Goal: Use online tool/utility: Utilize a website feature to perform a specific function

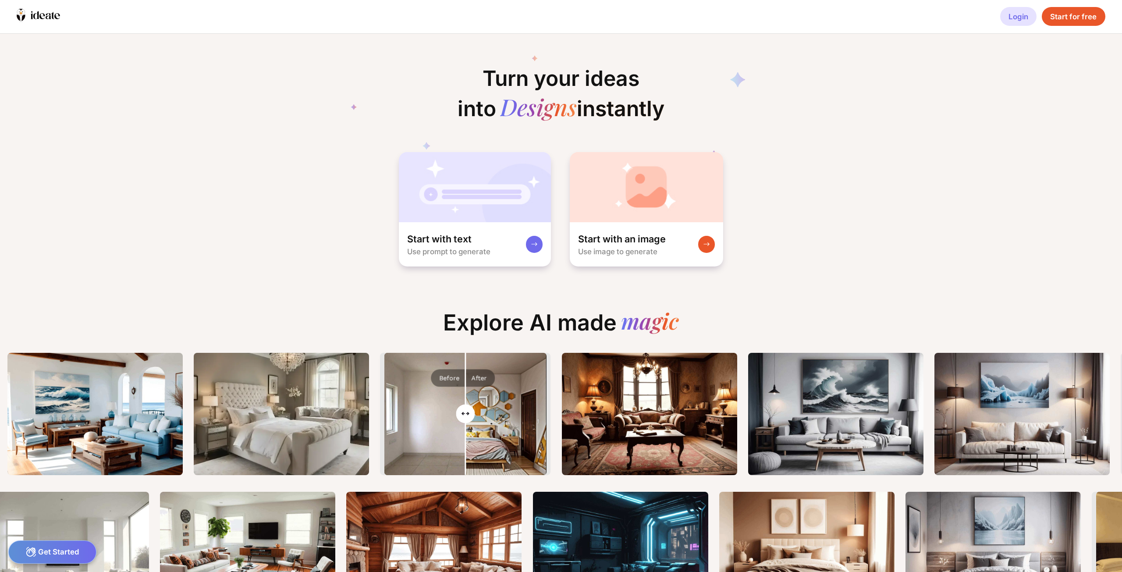
click at [1020, 18] on div "Login" at bounding box center [1018, 16] width 36 height 19
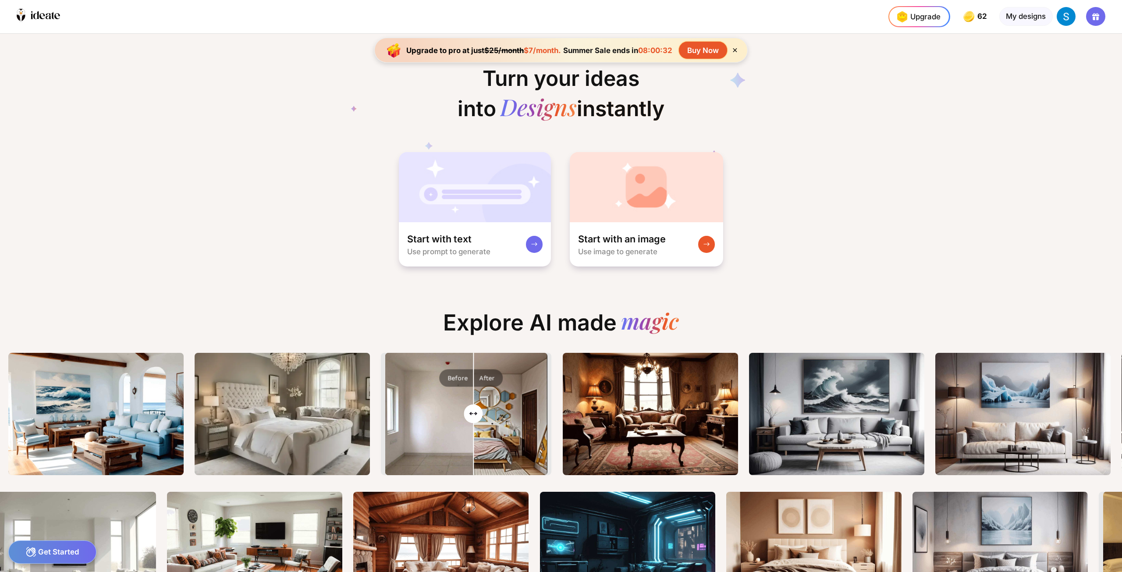
drag, startPoint x: 489, startPoint y: 416, endPoint x: 480, endPoint y: 435, distance: 21.0
type input "****"
click at [480, 435] on input "range" at bounding box center [466, 415] width 160 height 122
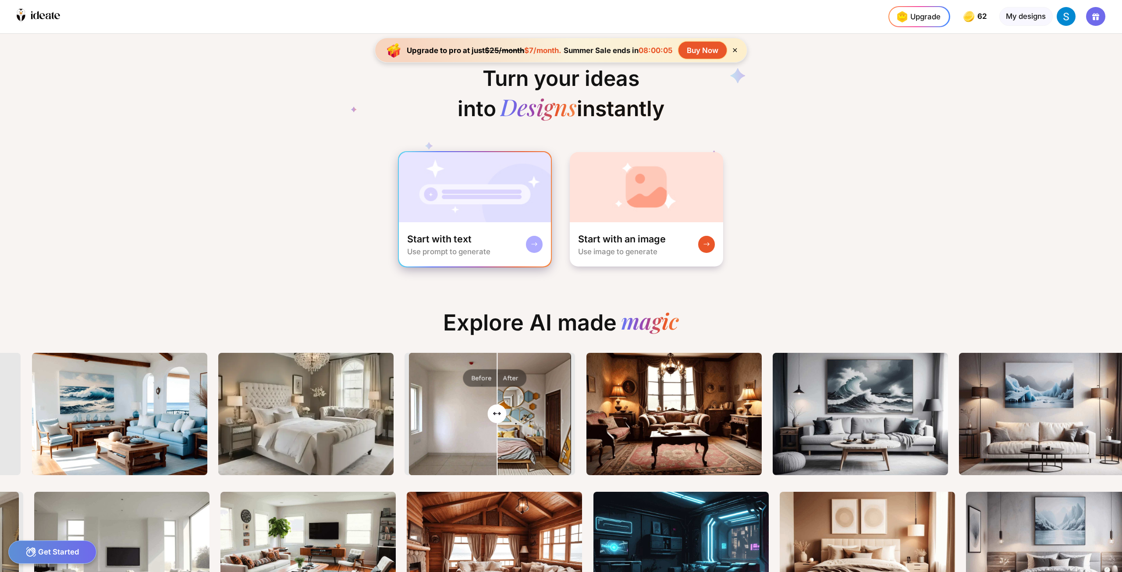
click at [531, 245] on rect at bounding box center [534, 244] width 7 height 7
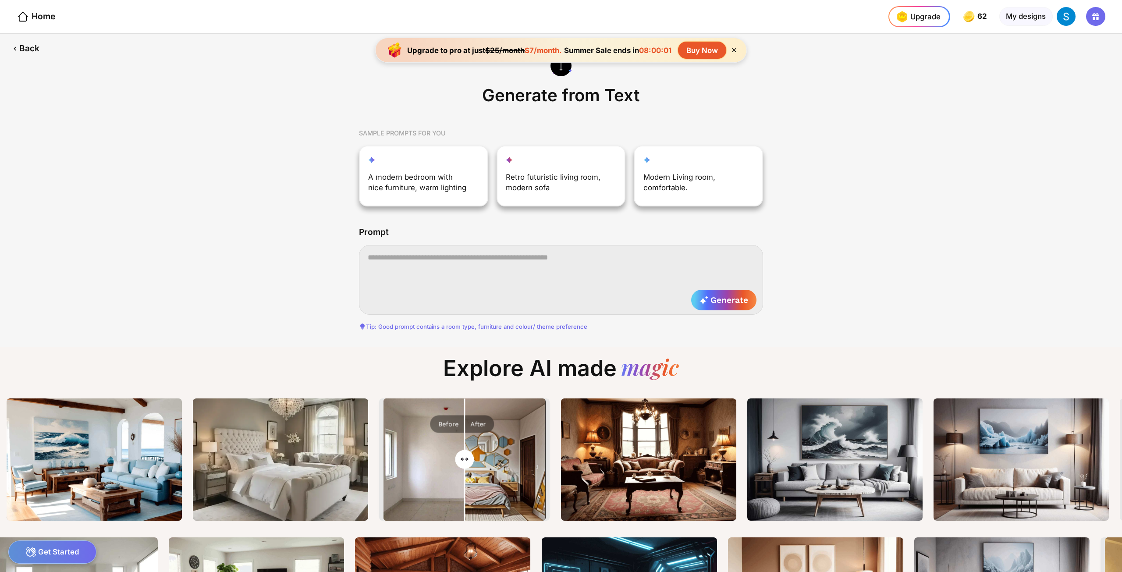
click at [397, 256] on textarea at bounding box center [561, 279] width 404 height 69
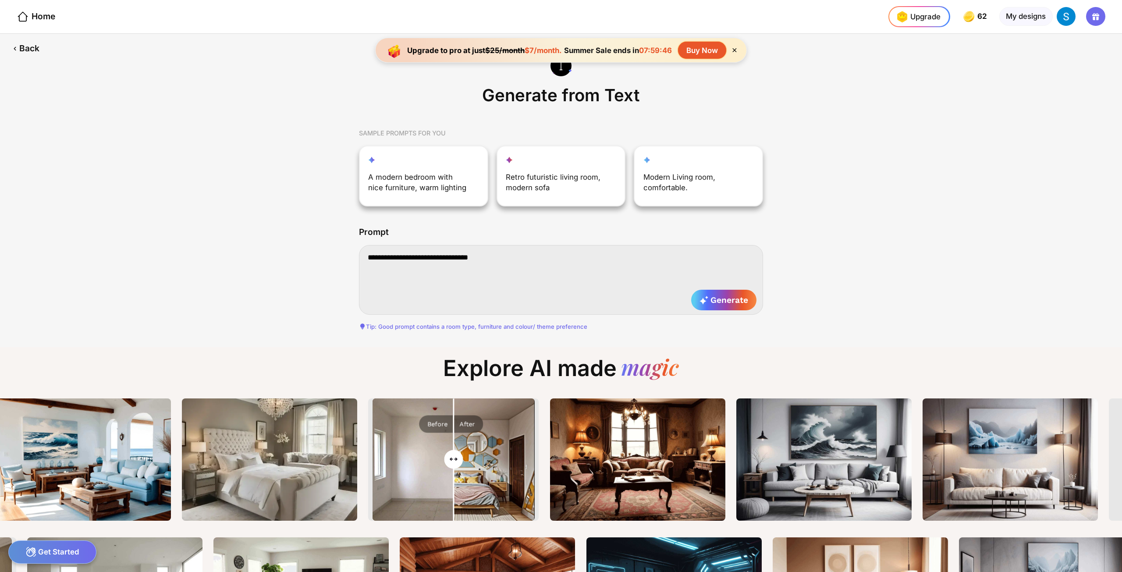
click at [438, 259] on textarea "**********" at bounding box center [561, 279] width 404 height 69
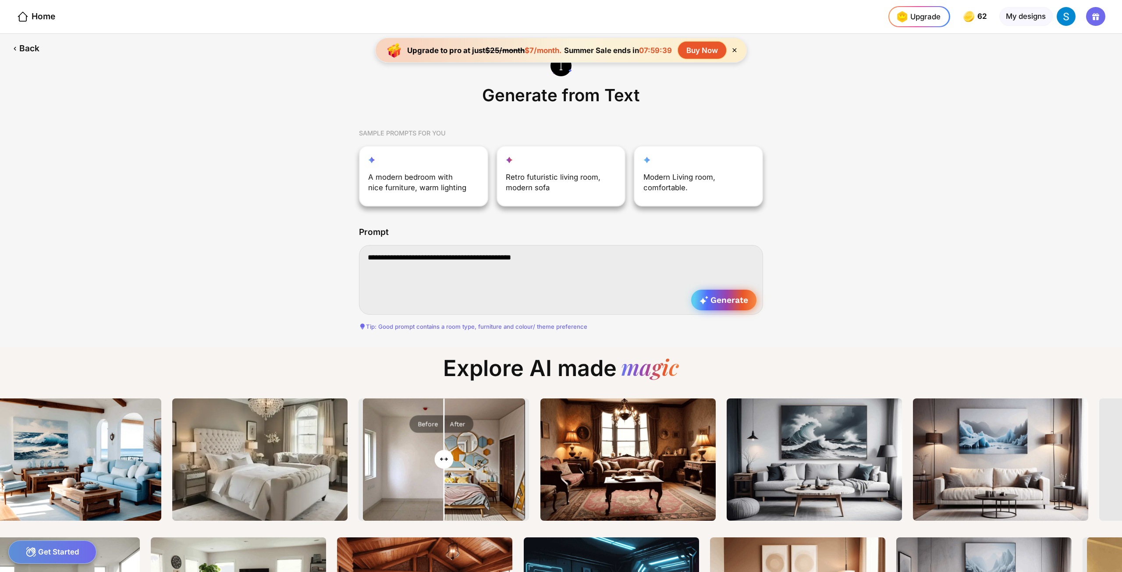
type textarea "**********"
click at [709, 297] on span "Generate" at bounding box center [724, 300] width 49 height 10
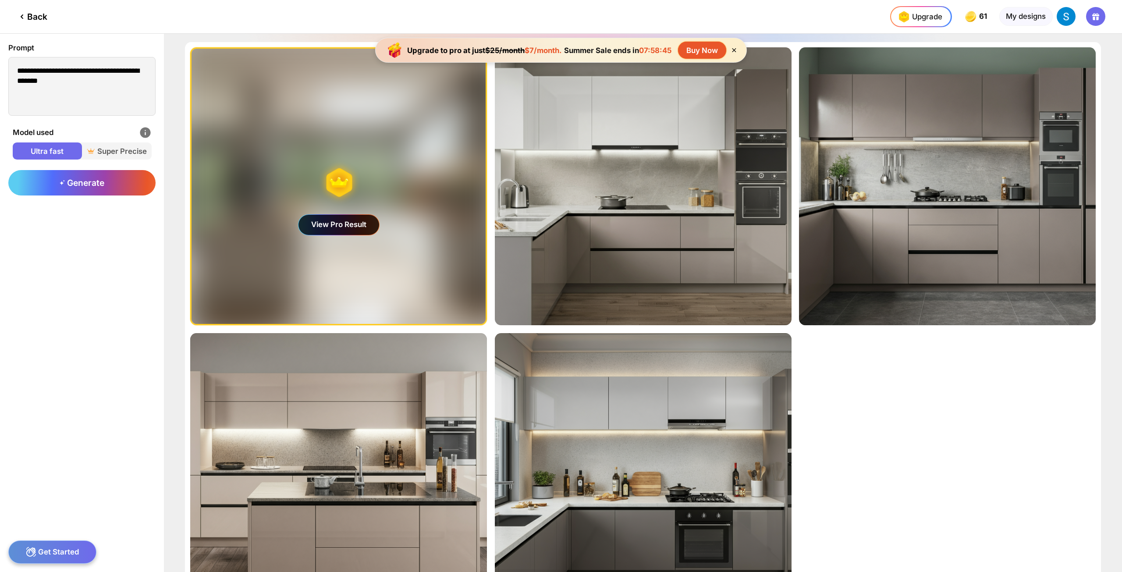
drag, startPoint x: 626, startPoint y: 299, endPoint x: 327, endPoint y: 225, distance: 307.6
click at [327, 225] on div "View Pro Result" at bounding box center [339, 225] width 81 height 20
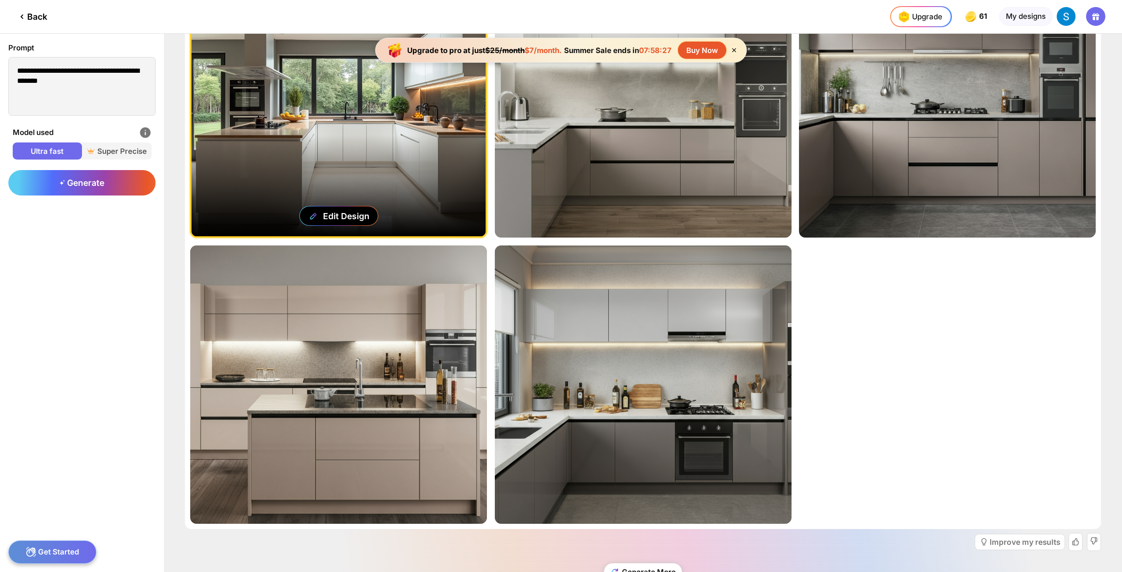
scroll to position [121, 0]
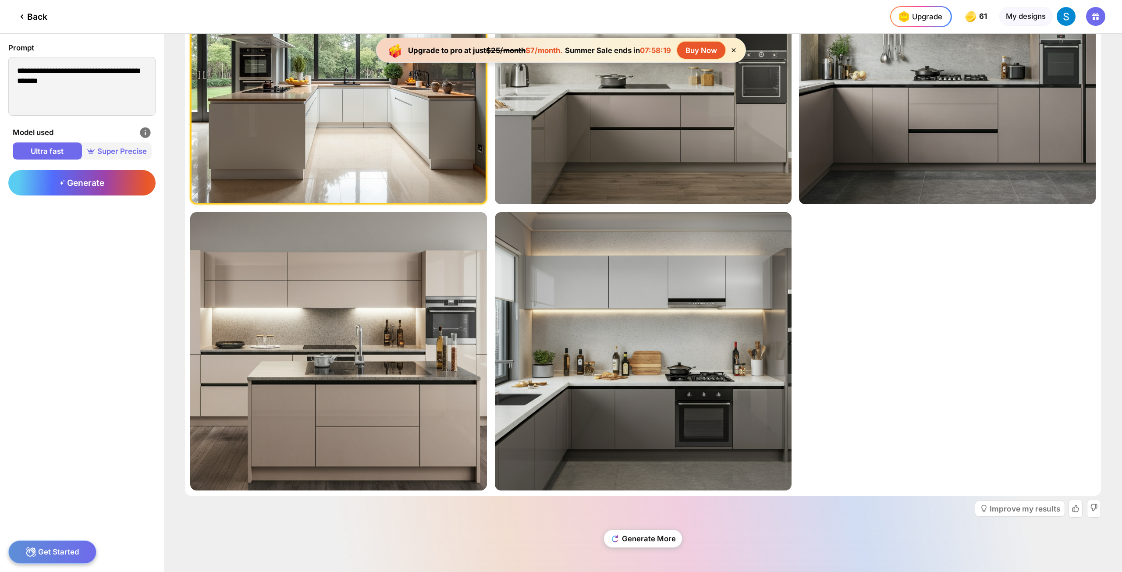
click at [106, 152] on span "Super Precise" at bounding box center [116, 151] width 69 height 11
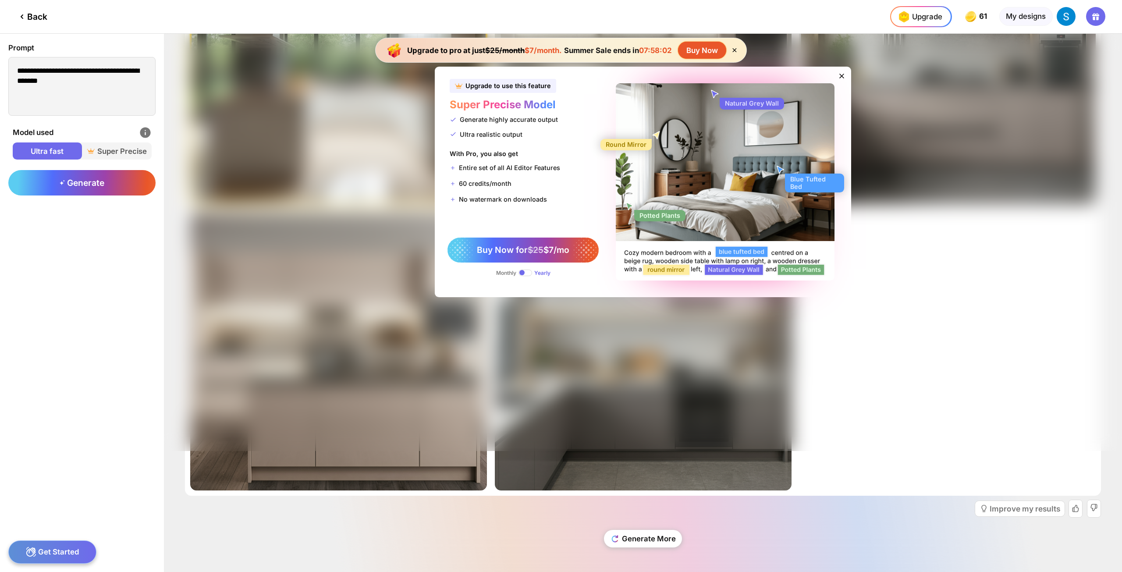
click at [520, 274] on span at bounding box center [526, 273] width 14 height 7
click at [528, 274] on span at bounding box center [526, 273] width 14 height 7
click at [841, 73] on icon at bounding box center [842, 76] width 8 height 8
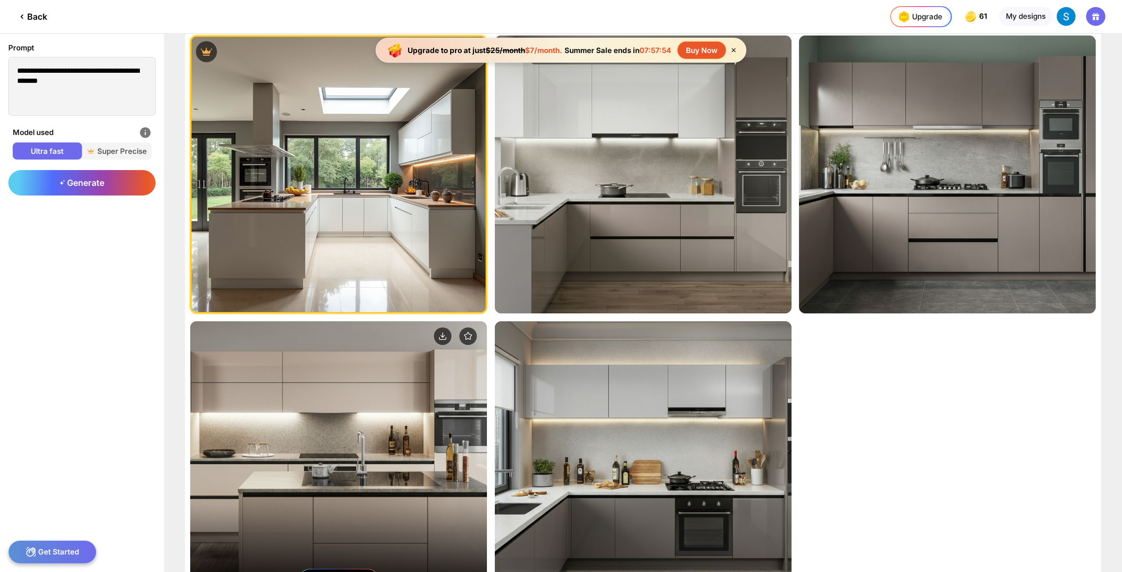
scroll to position [0, 0]
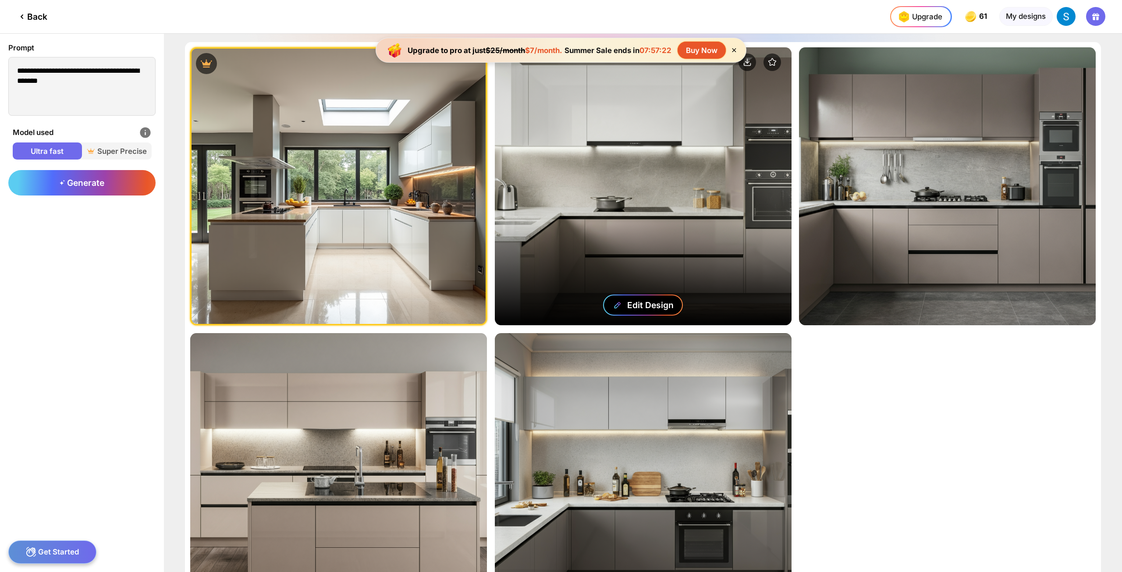
click at [649, 309] on div "Edit Design" at bounding box center [650, 305] width 46 height 11
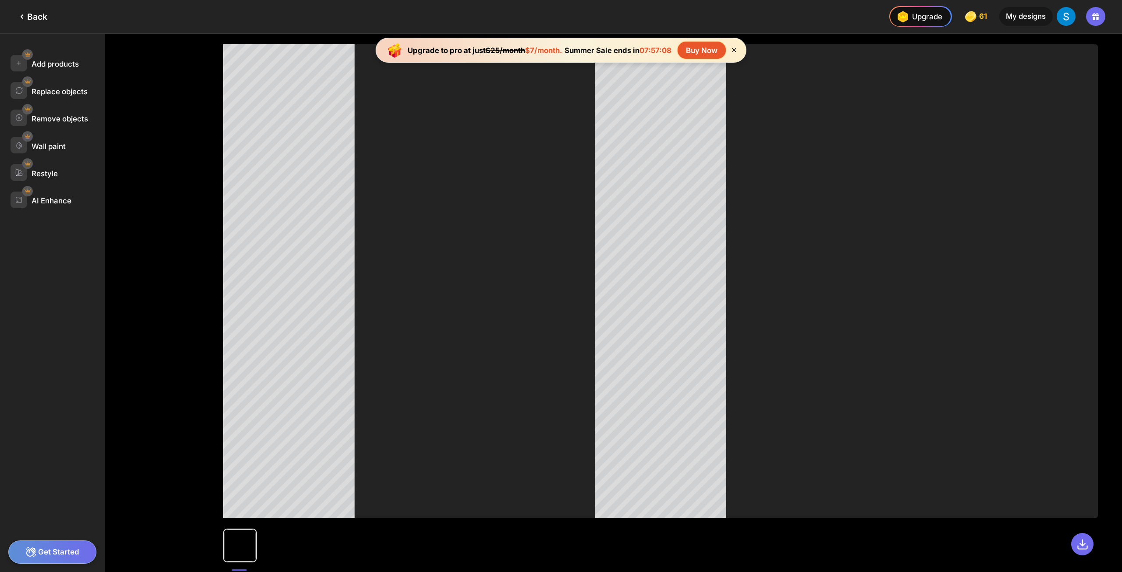
click at [27, 19] on icon at bounding box center [22, 16] width 11 height 11
